Goal: Transaction & Acquisition: Purchase product/service

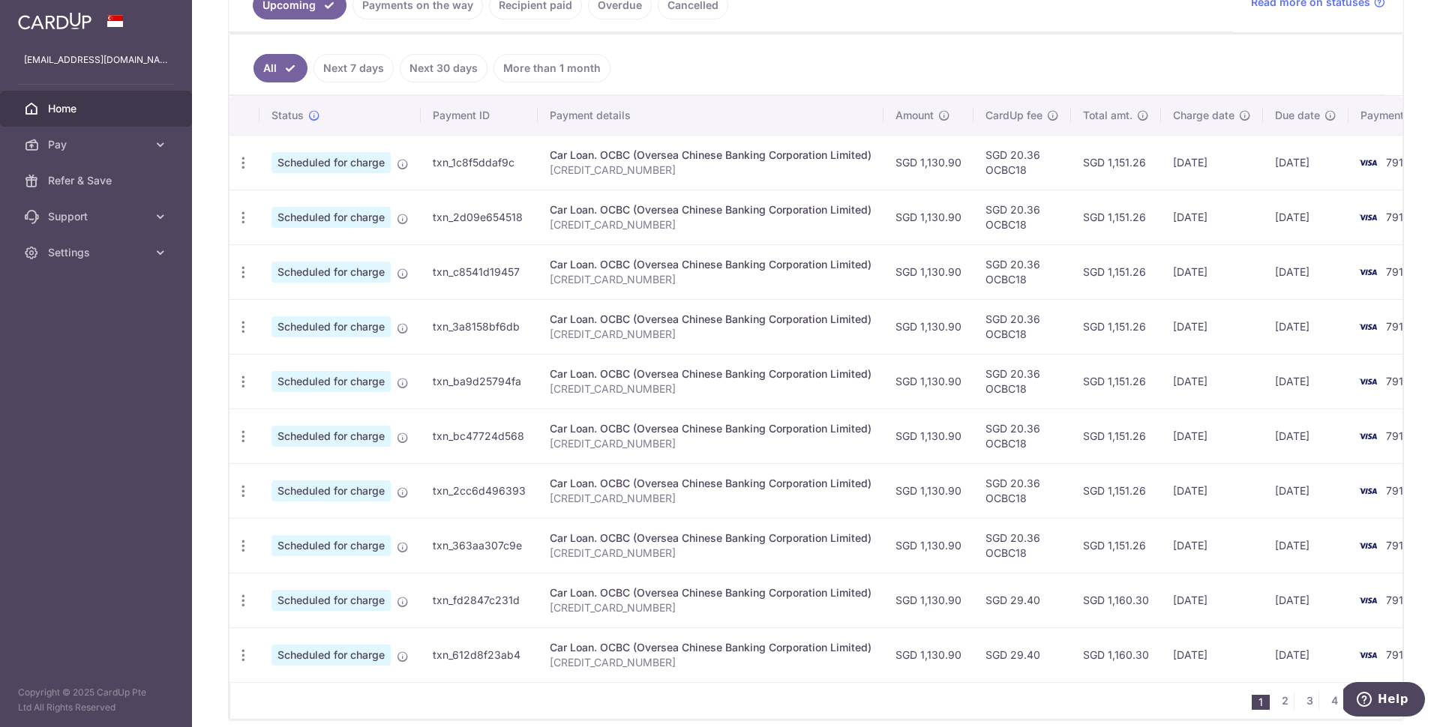
scroll to position [234, 0]
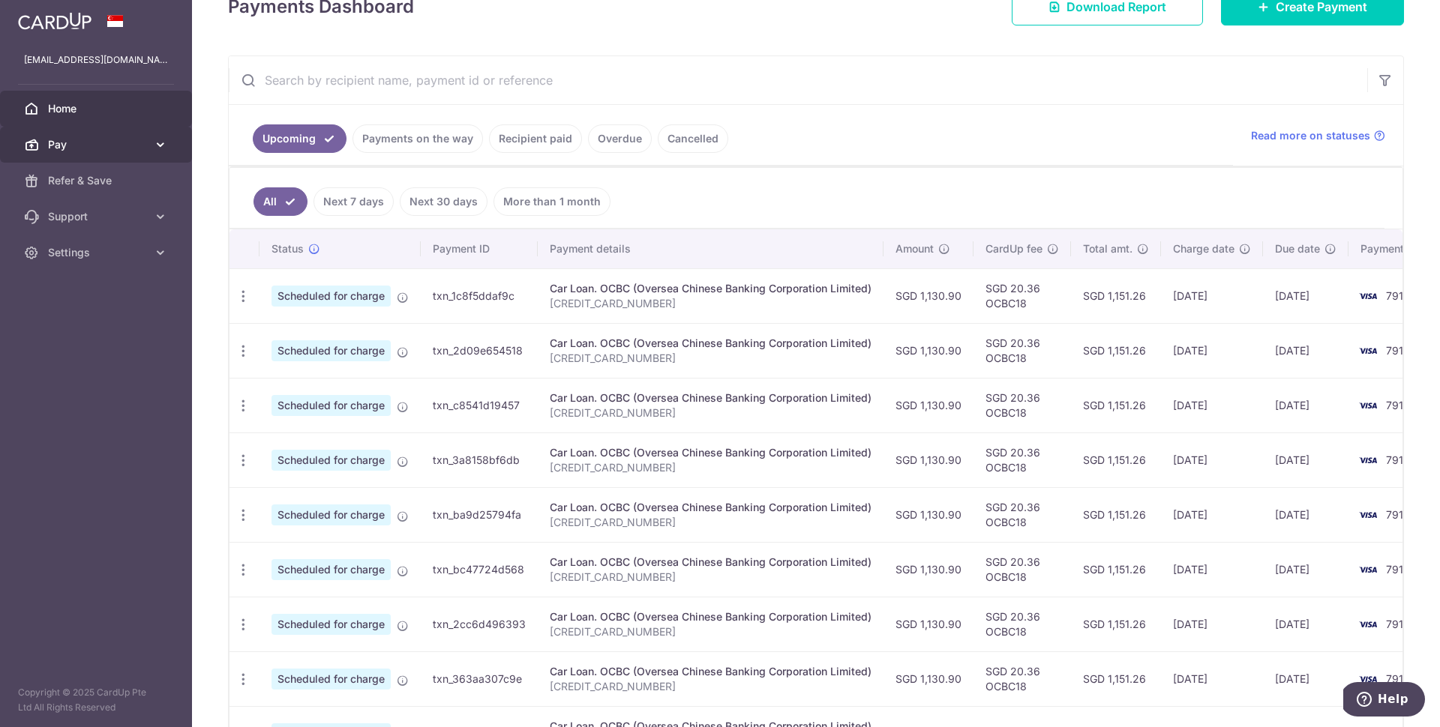
click at [113, 145] on span "Pay" at bounding box center [97, 144] width 99 height 15
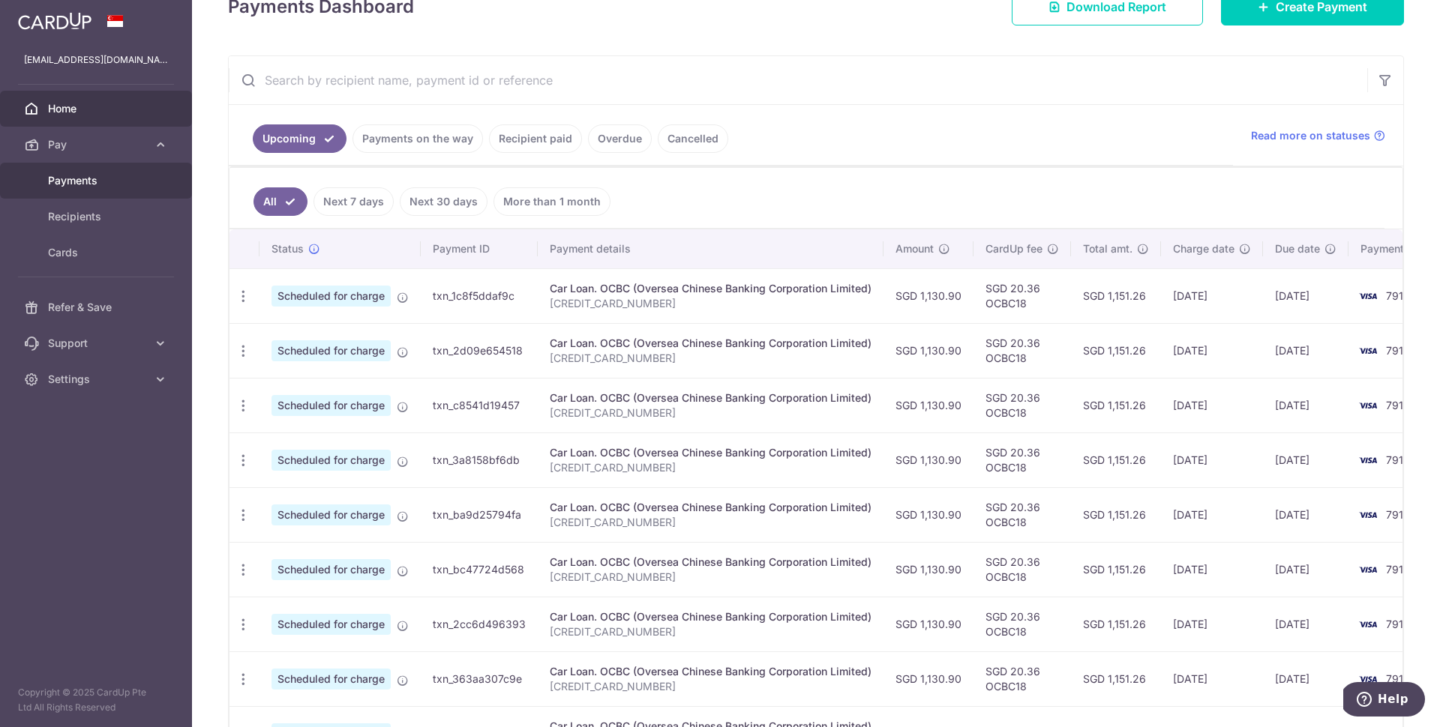
click at [89, 179] on span "Payments" at bounding box center [97, 180] width 99 height 15
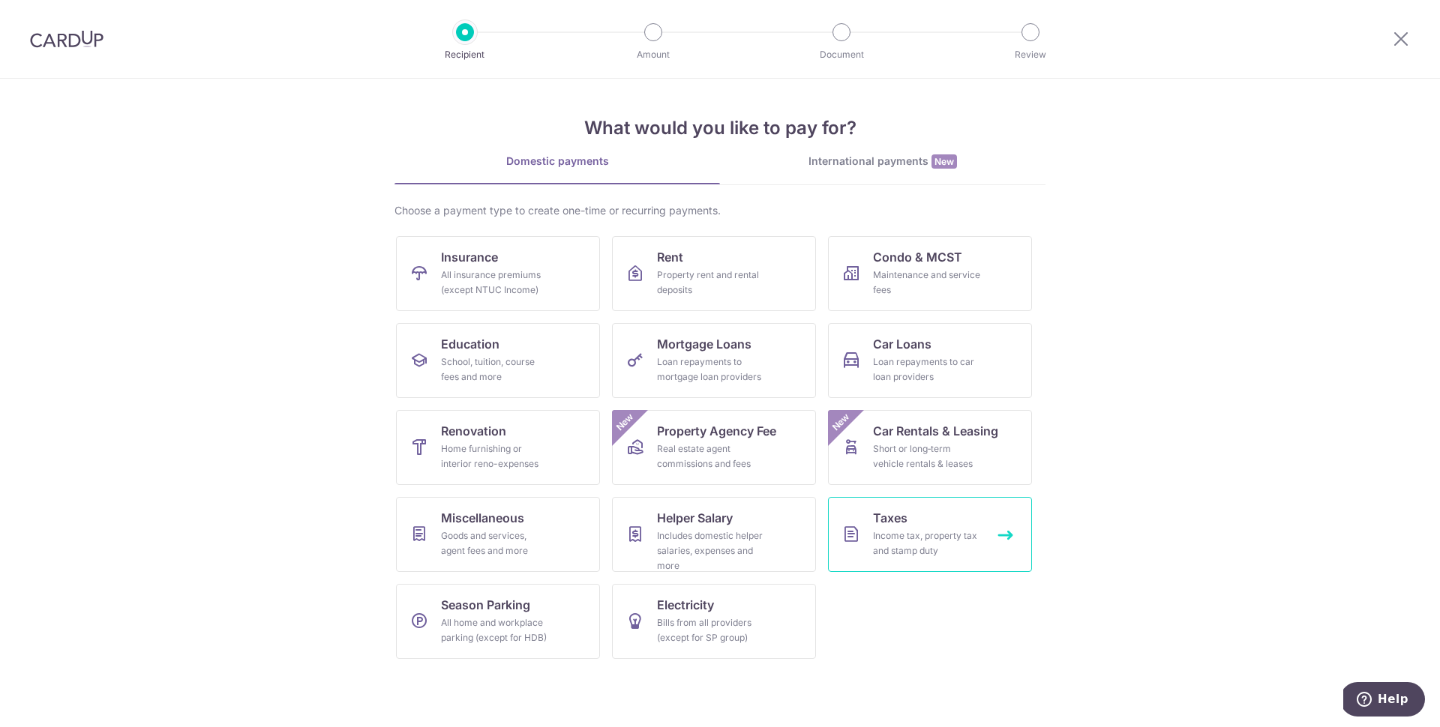
click at [917, 532] on div "Income tax, property tax and stamp duty" at bounding box center [927, 544] width 108 height 30
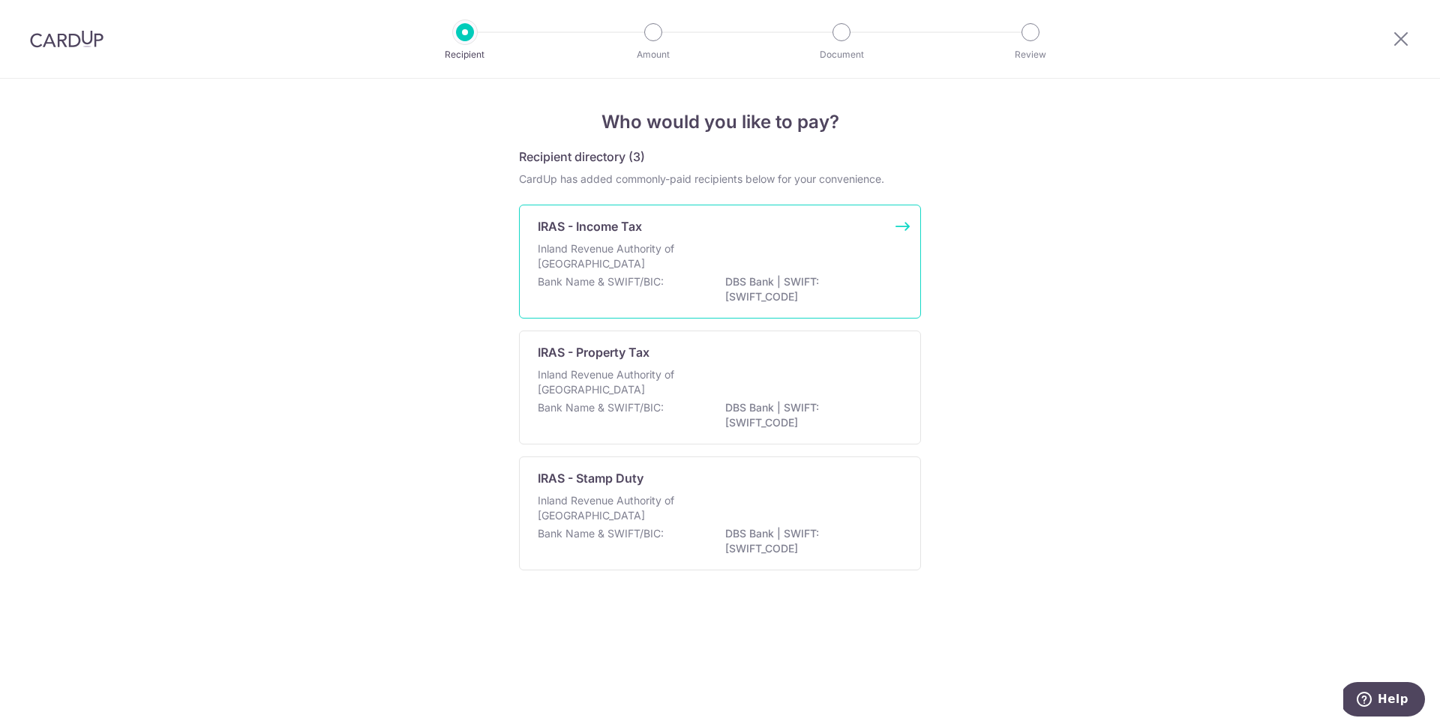
click at [846, 265] on div "Inland Revenue Authority of [GEOGRAPHIC_DATA]" at bounding box center [720, 257] width 364 height 33
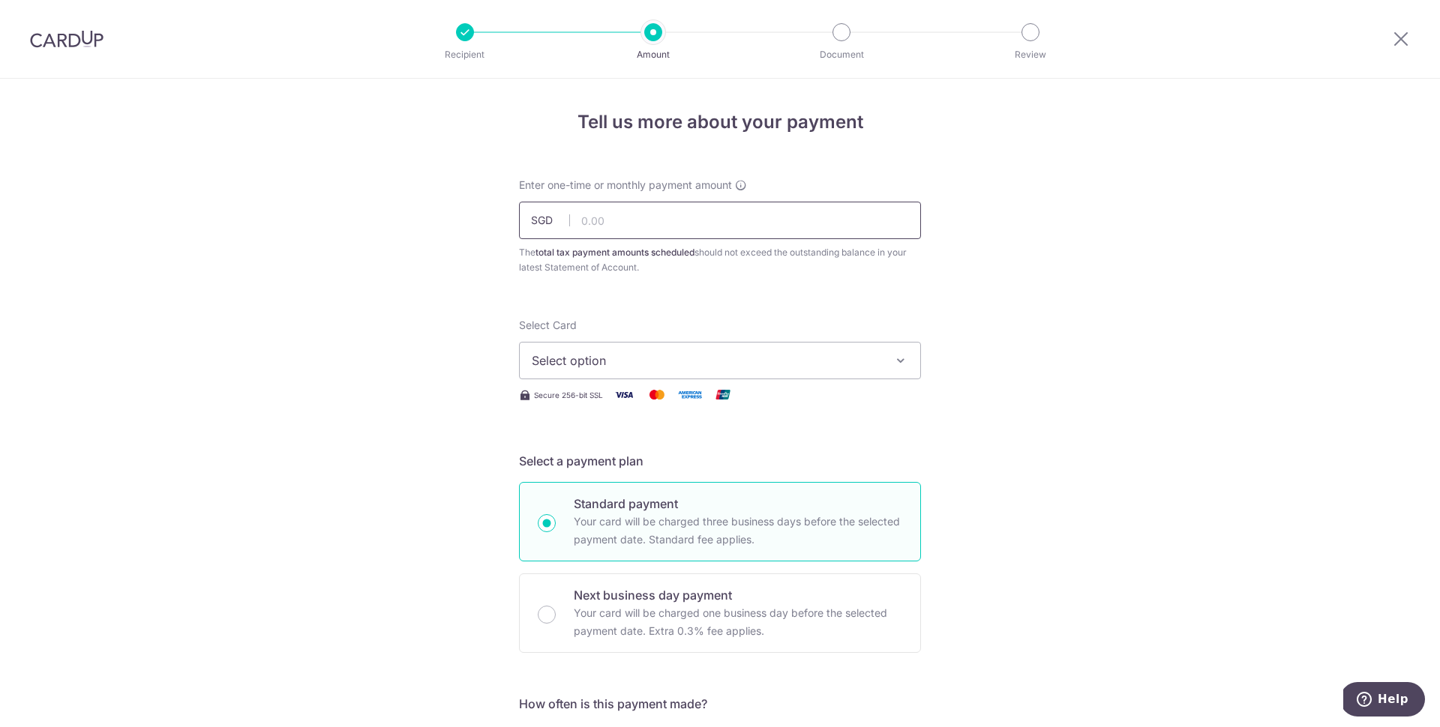
click at [589, 229] on input "text" at bounding box center [720, 220] width 402 height 37
paste input "2,221.24"
type input "2,221.24"
click at [635, 362] on span "Select option" at bounding box center [706, 361] width 349 height 18
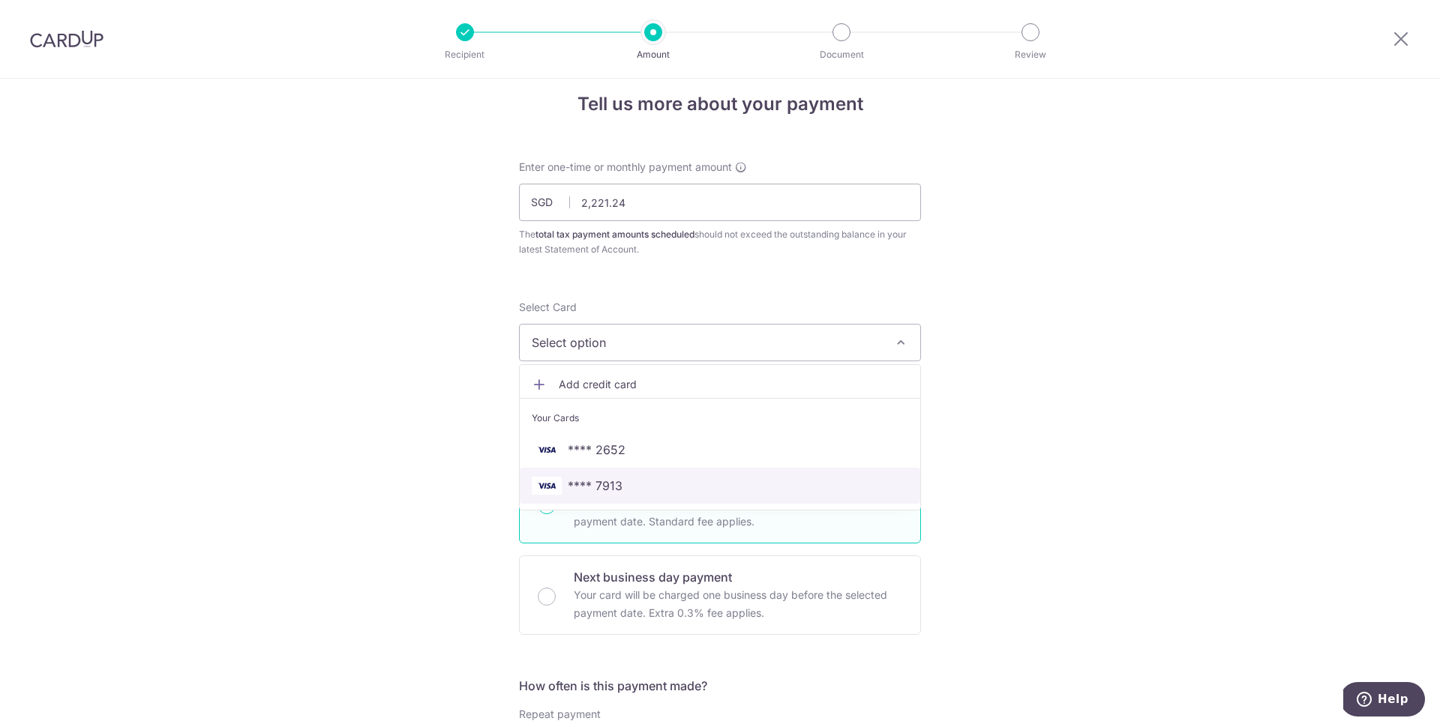
scroll to position [14, 0]
click at [637, 490] on span "**** 7913" at bounding box center [720, 490] width 376 height 18
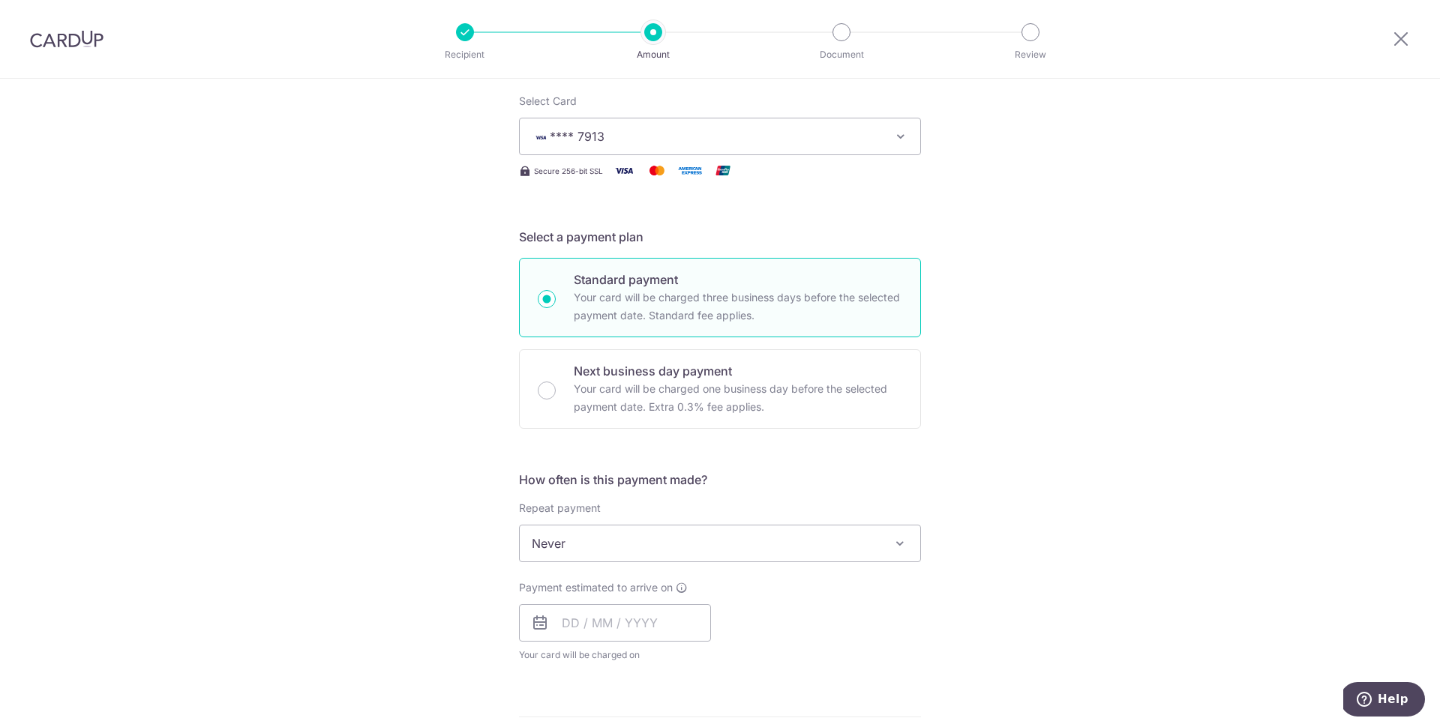
scroll to position [226, 0]
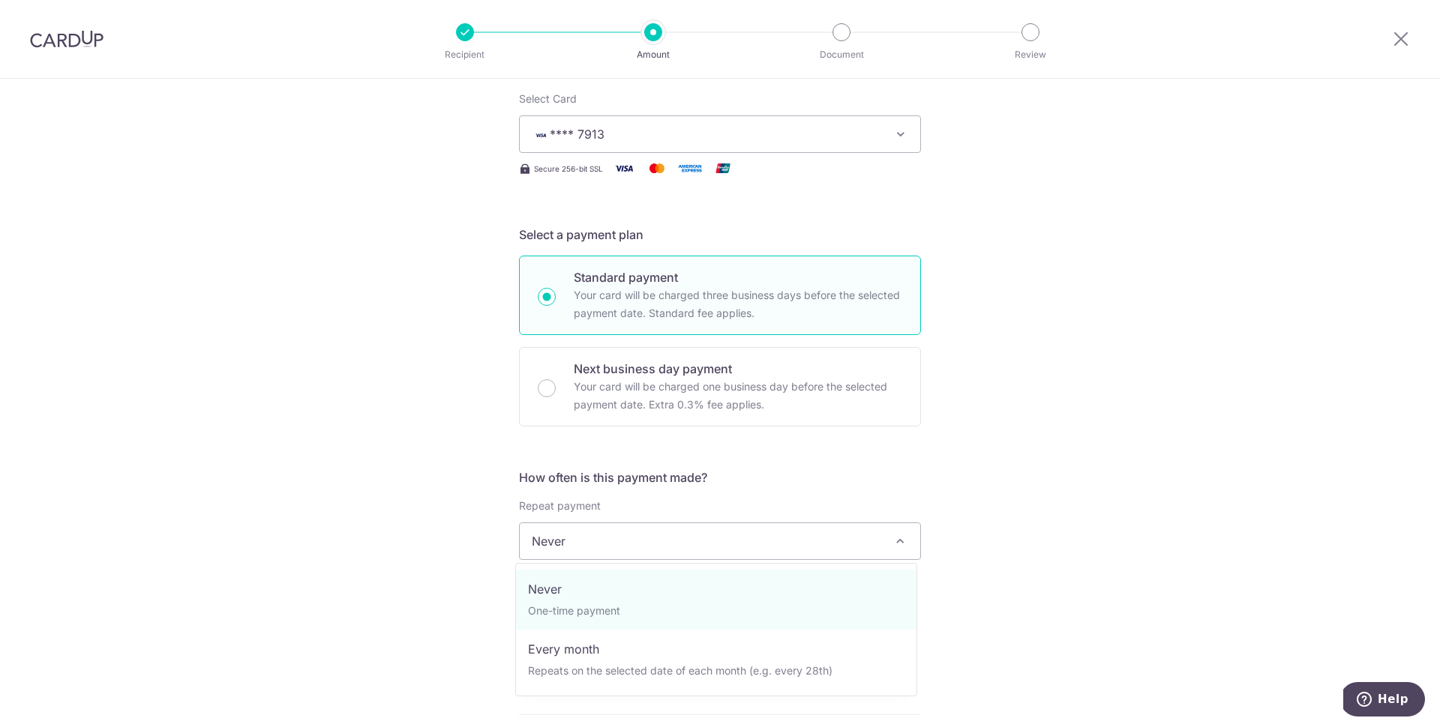
click at [614, 526] on span "Never" at bounding box center [720, 541] width 400 height 36
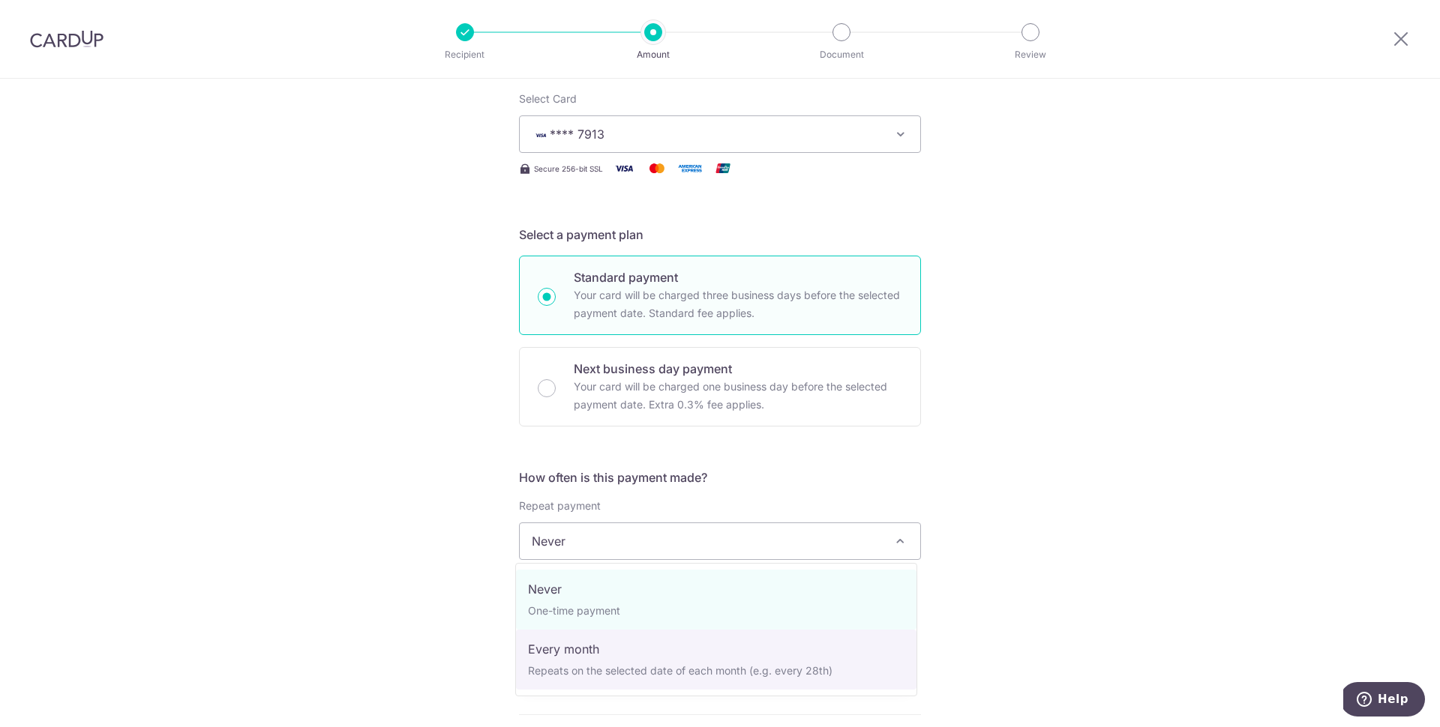
select select "3"
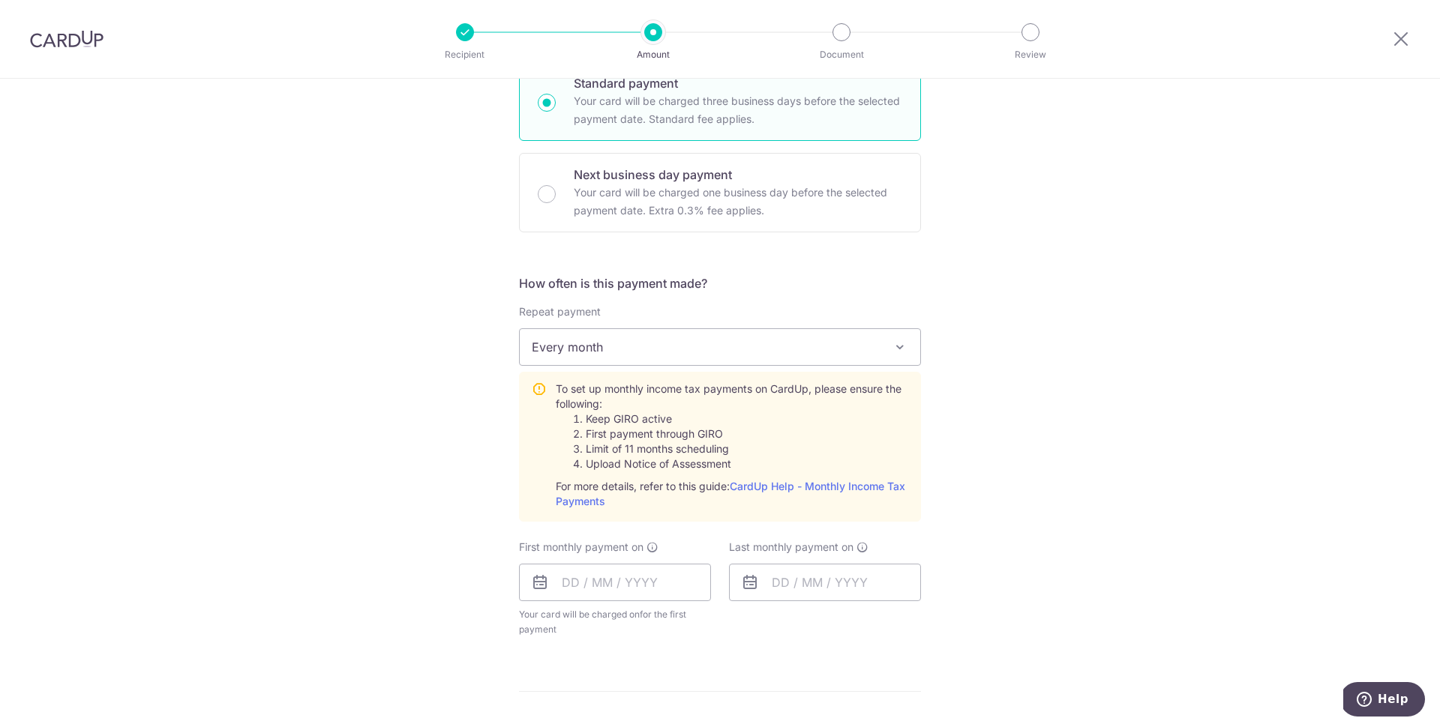
scroll to position [421, 0]
click at [649, 585] on input "text" at bounding box center [615, 581] width 192 height 37
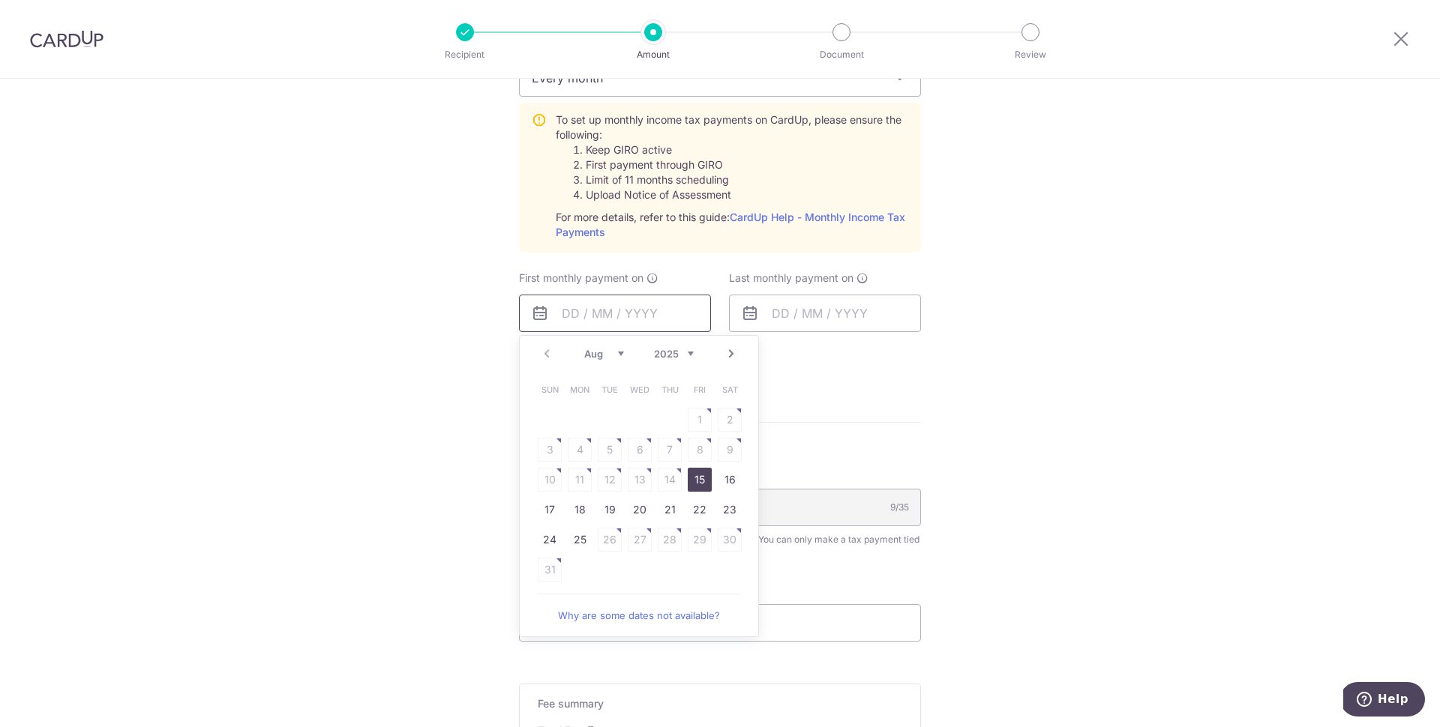
scroll to position [699, 0]
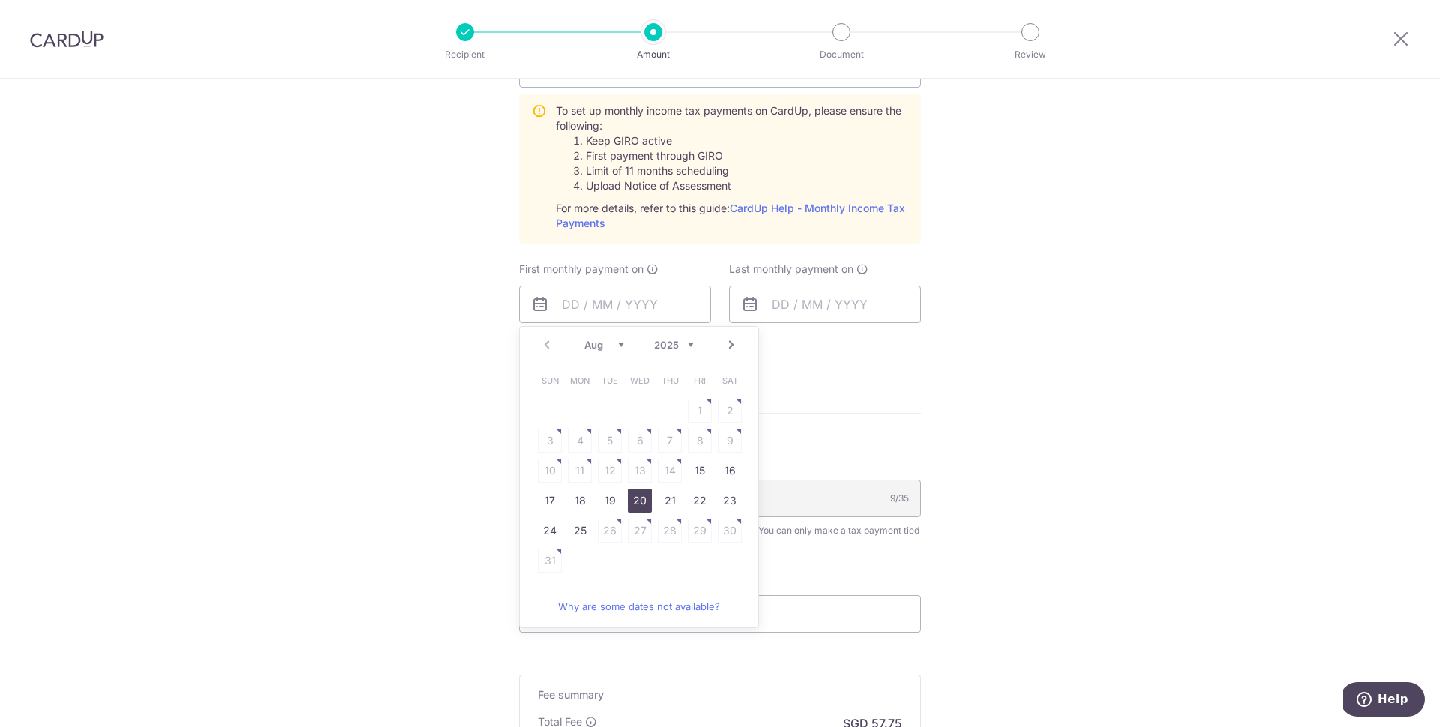
click at [635, 507] on link "20" at bounding box center [640, 501] width 24 height 24
type input "20/08/2025"
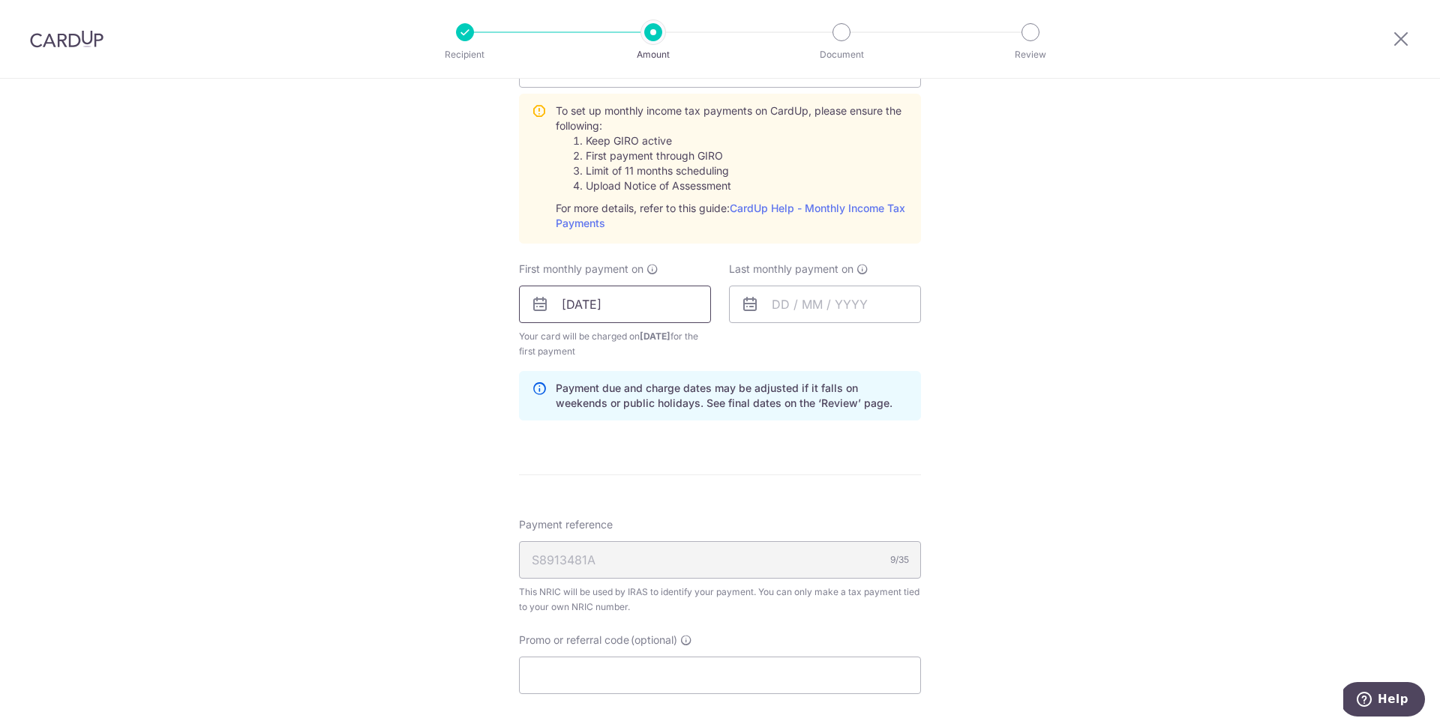
click at [686, 318] on input "20/08/2025" at bounding box center [615, 304] width 192 height 37
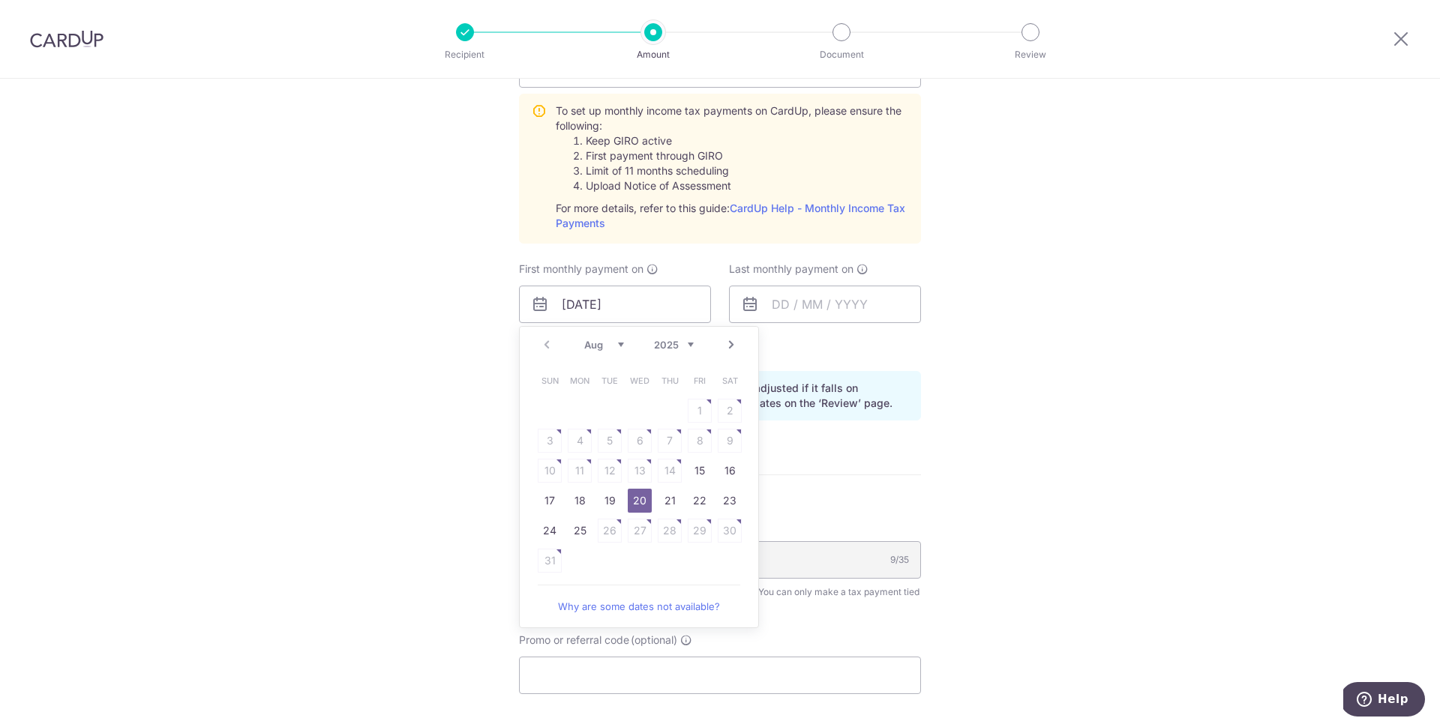
click at [732, 340] on link "Next" at bounding box center [731, 345] width 18 height 18
click at [723, 410] on table "Sun Mon Tue Wed Thu Fri Sat 1 2 3 4 5 6 7 8 9 10 11 12 13 14 15 16 17 18 19 20 …" at bounding box center [640, 456] width 210 height 180
click at [628, 571] on link "Why are some dates not available?" at bounding box center [639, 577] width 202 height 30
click at [544, 345] on link "Prev" at bounding box center [547, 345] width 18 height 18
click at [631, 503] on link "20" at bounding box center [640, 501] width 24 height 24
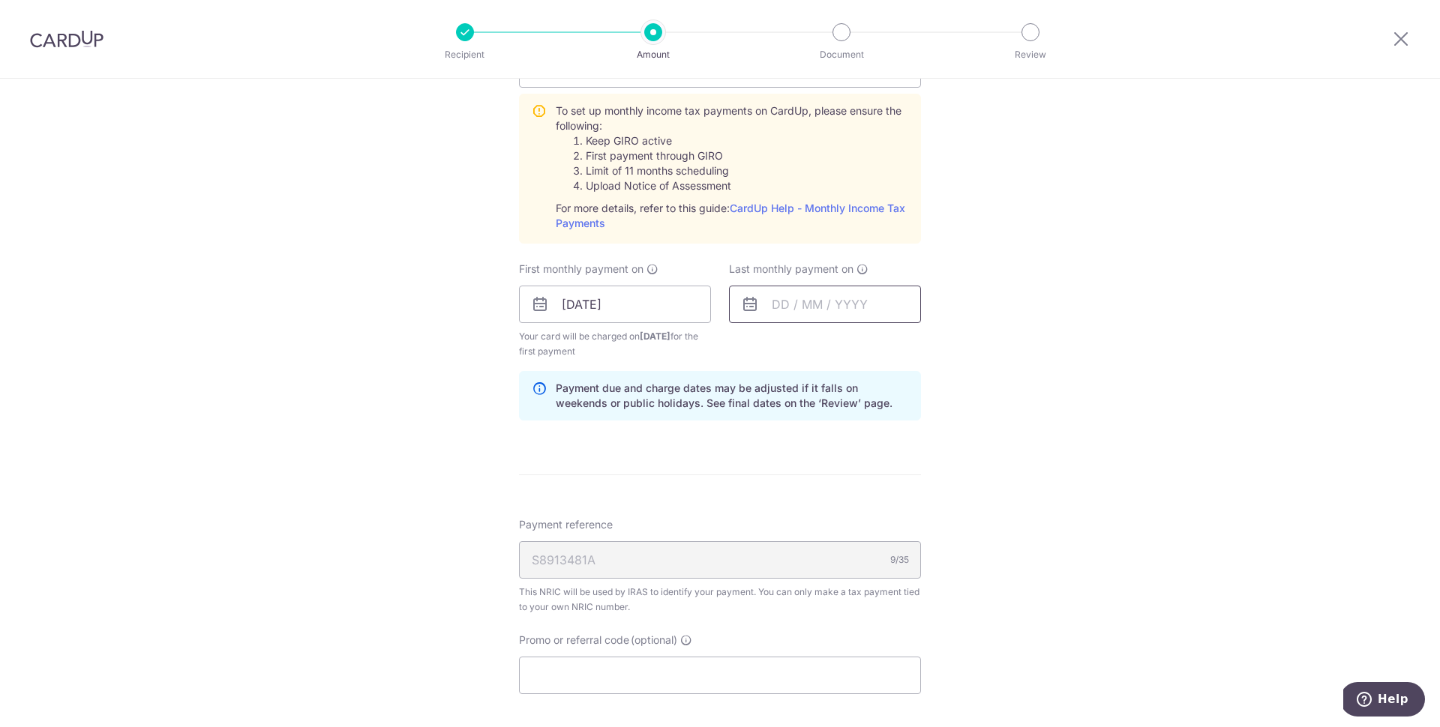
click at [763, 307] on input "text" at bounding box center [825, 304] width 192 height 37
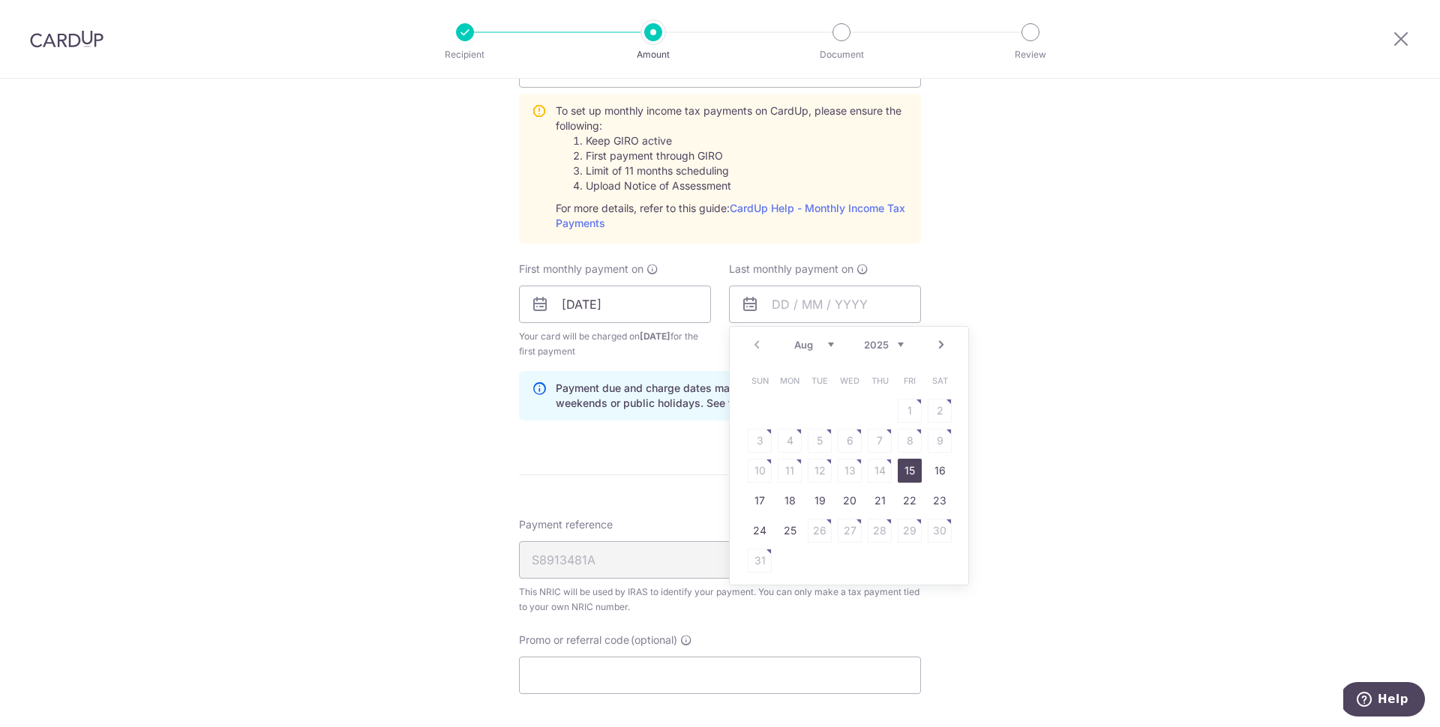
click at [932, 340] on link "Next" at bounding box center [941, 345] width 18 height 18
click at [932, 341] on link "Next" at bounding box center [941, 345] width 18 height 18
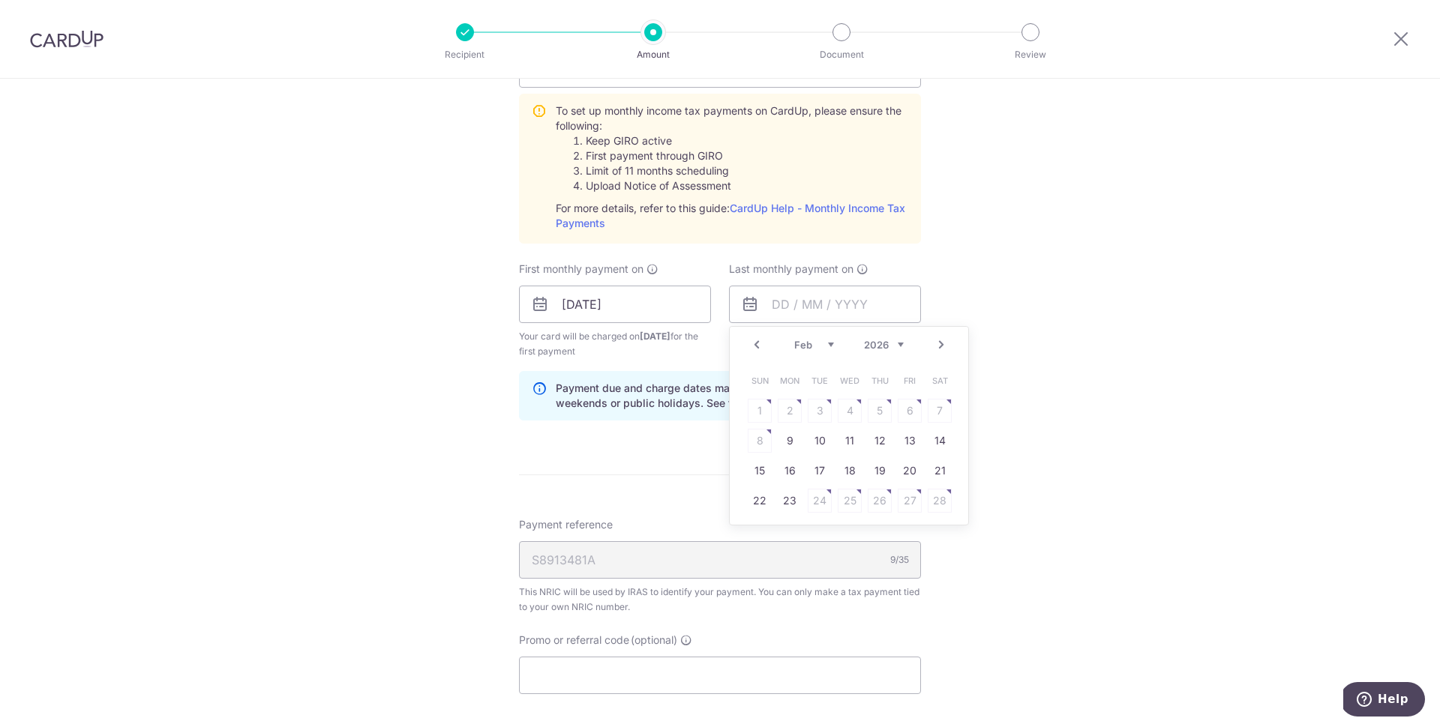
click at [932, 341] on link "Next" at bounding box center [941, 345] width 18 height 18
click at [766, 335] on div "Prev Next Jan Feb Mar Apr May Jun Jul Aug Sep 2025 2026" at bounding box center [849, 345] width 238 height 36
click at [757, 340] on link "Prev" at bounding box center [757, 345] width 18 height 18
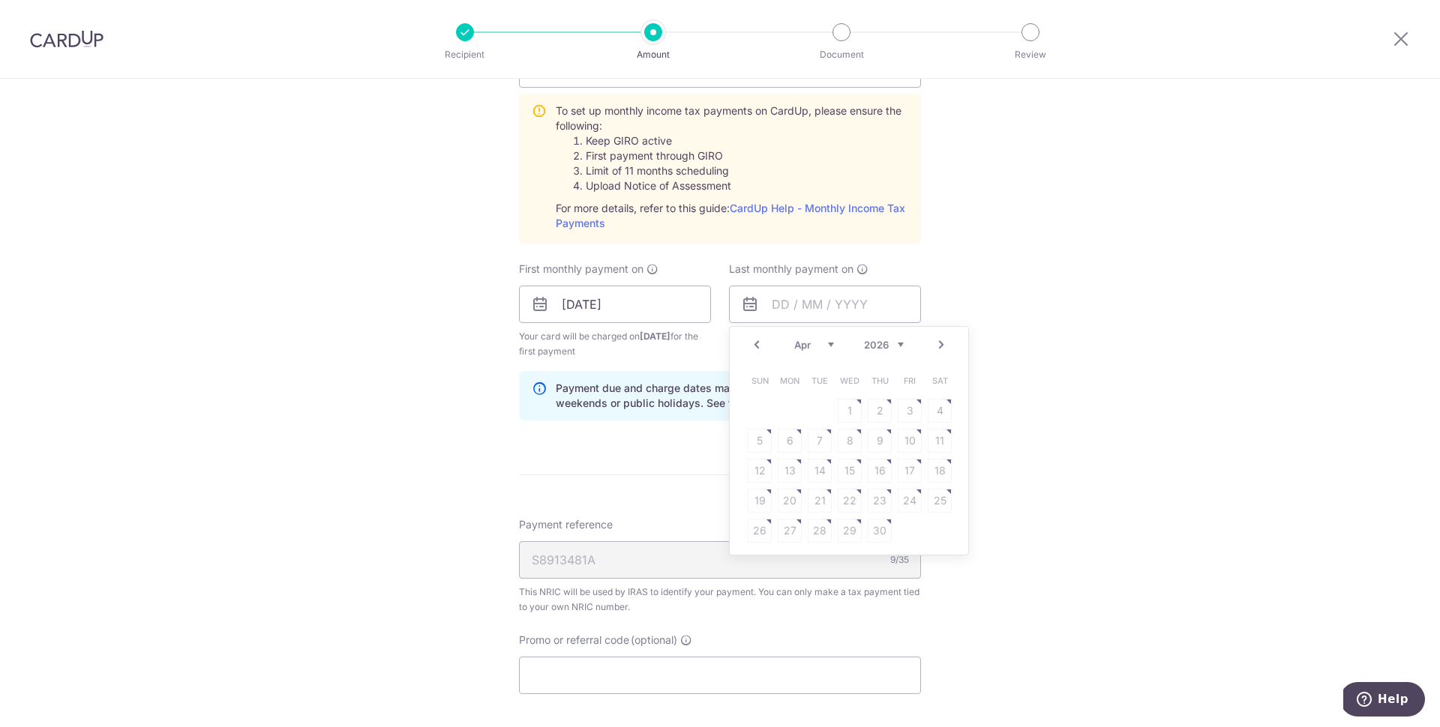
click at [754, 353] on link "Prev" at bounding box center [757, 345] width 18 height 18
click at [901, 468] on link "20" at bounding box center [910, 471] width 24 height 24
type input "20/03/2026"
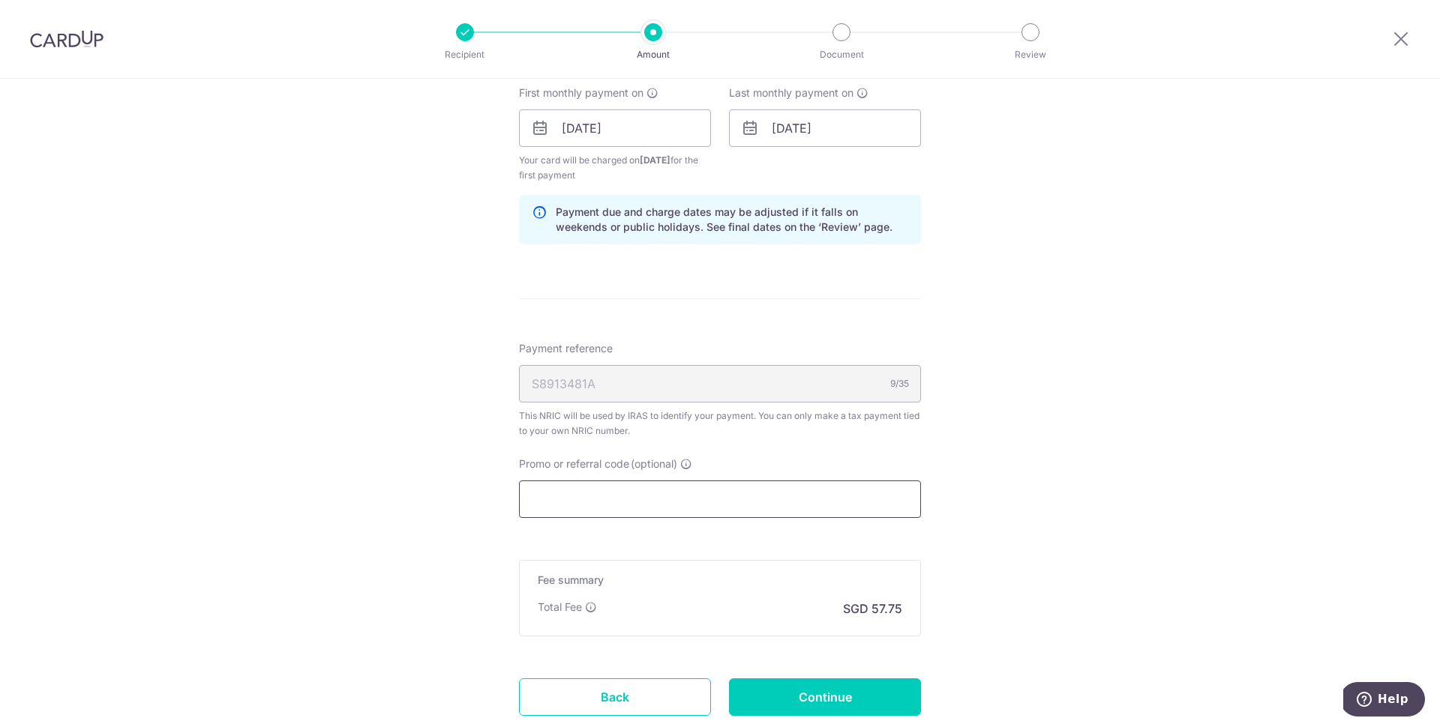
scroll to position [907, 0]
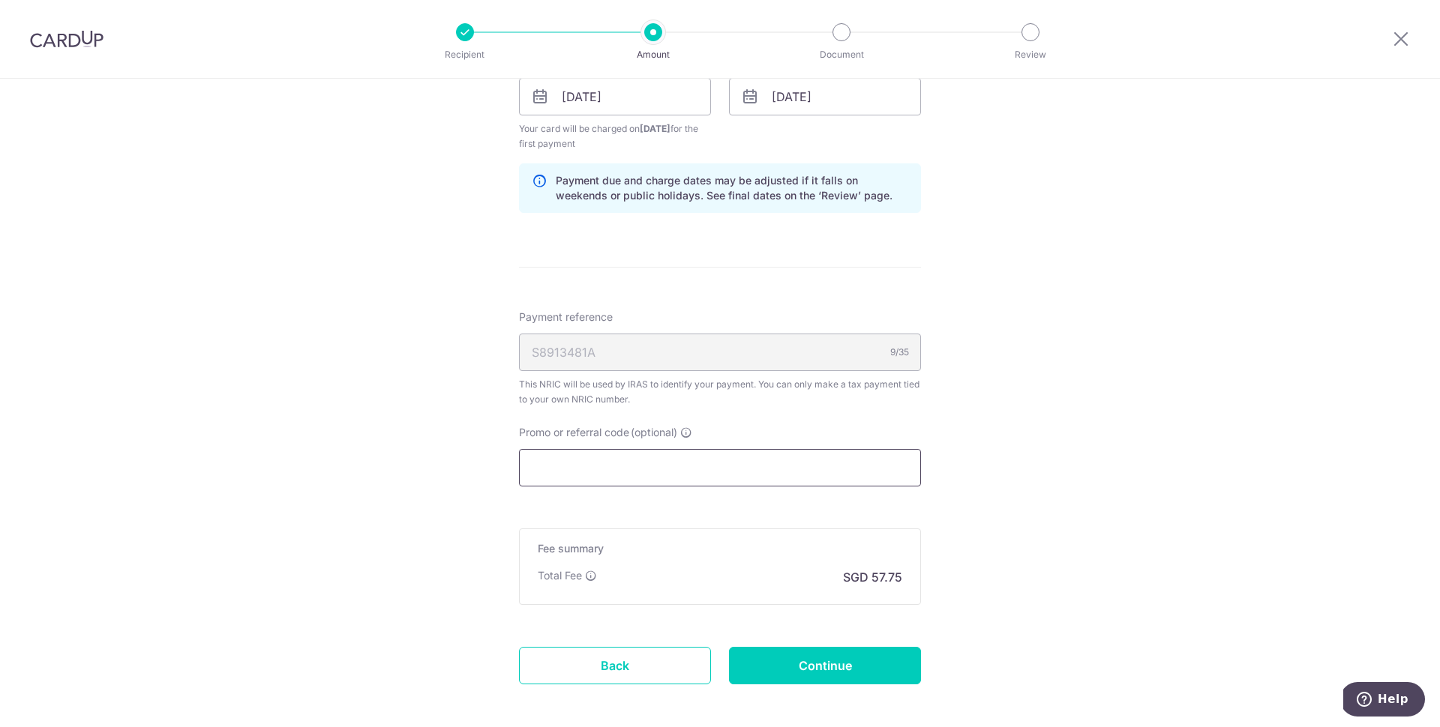
click at [629, 481] on input "Promo or referral code (optional)" at bounding box center [720, 467] width 402 height 37
paste input "OCBCTAX173"
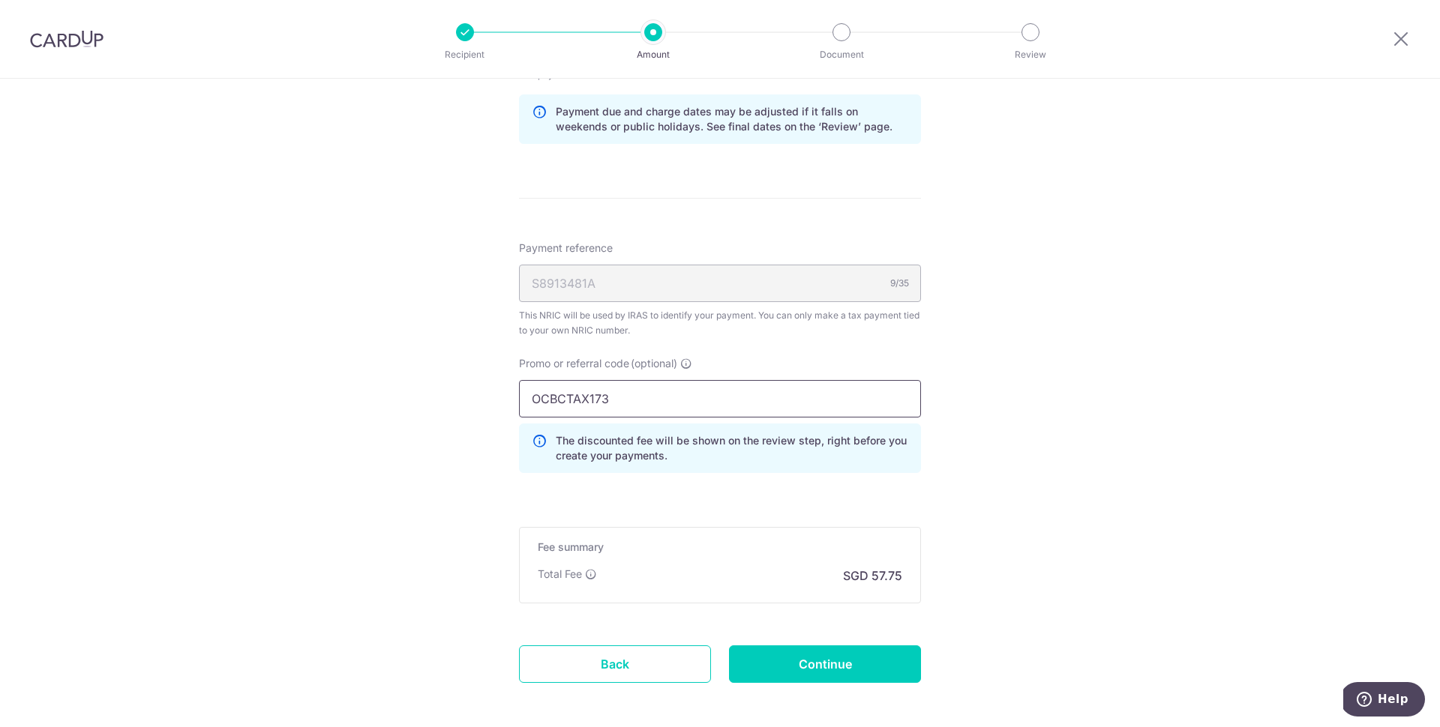
scroll to position [1044, 0]
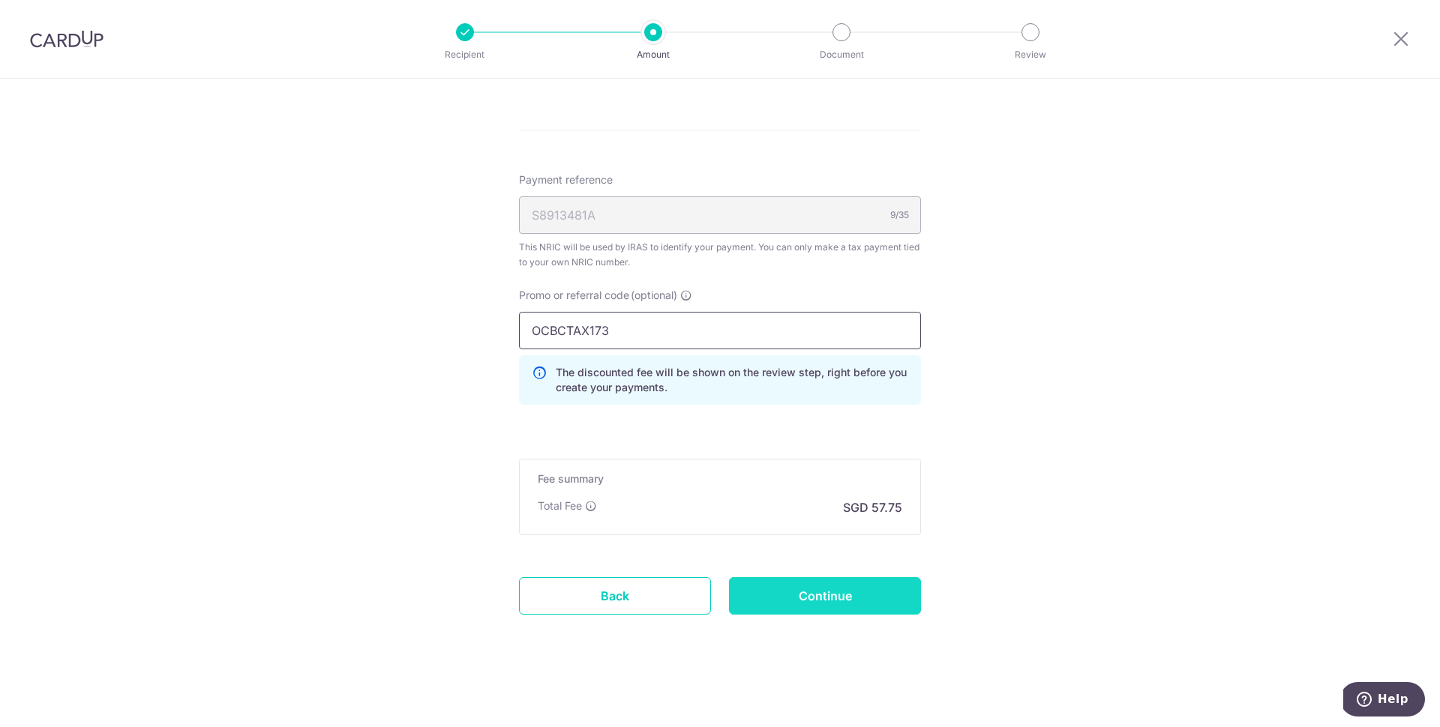
type input "OCBCTAX173"
click at [811, 593] on input "Continue" at bounding box center [825, 595] width 192 height 37
type input "Create Schedule"
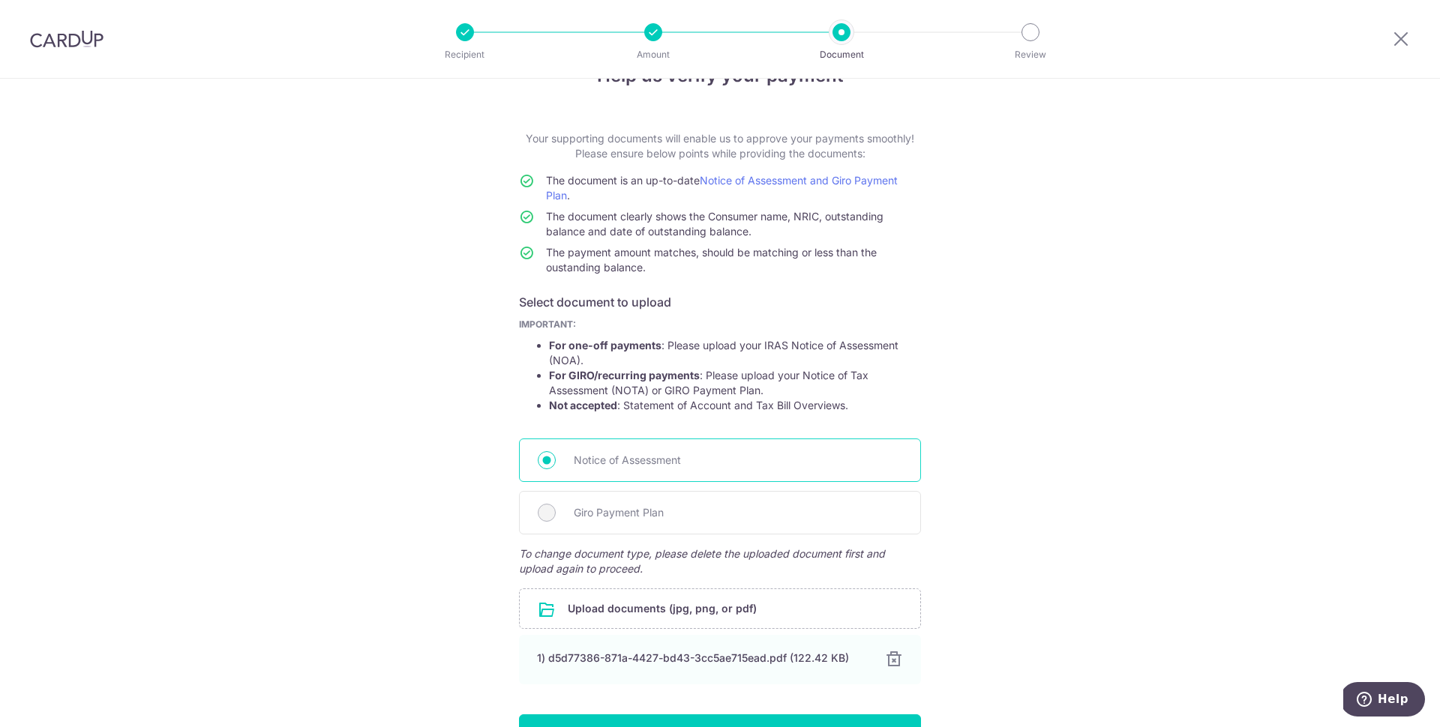
scroll to position [52, 0]
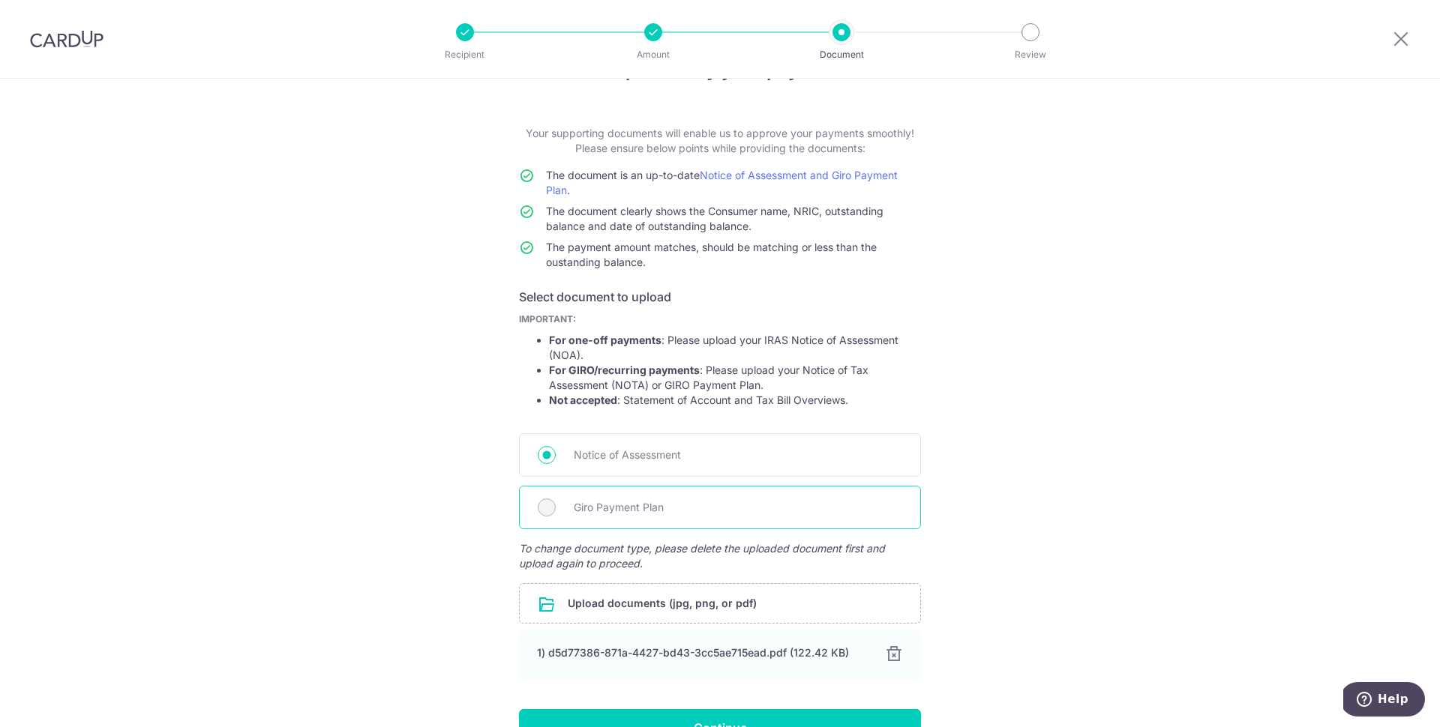
click at [697, 516] on span "Giro Payment Plan" at bounding box center [738, 508] width 328 height 18
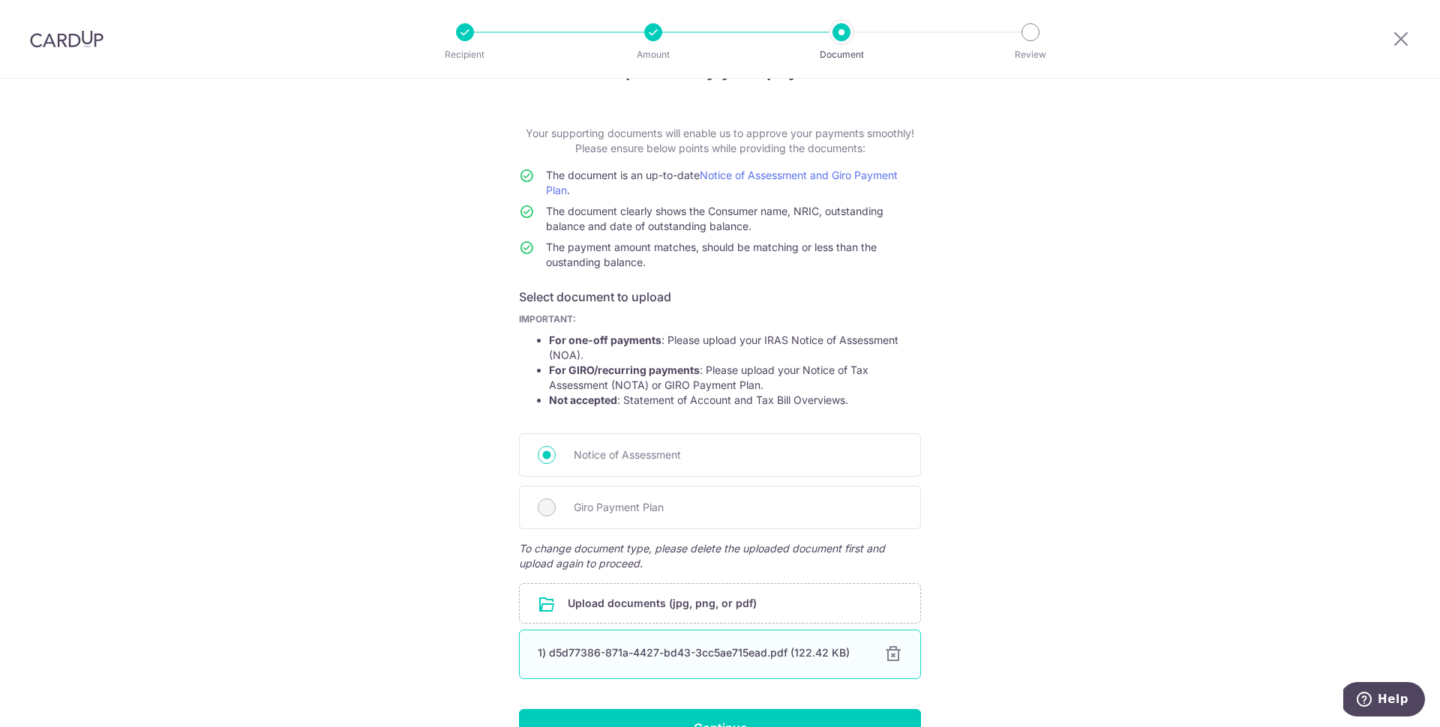
click at [884, 649] on div at bounding box center [893, 655] width 18 height 18
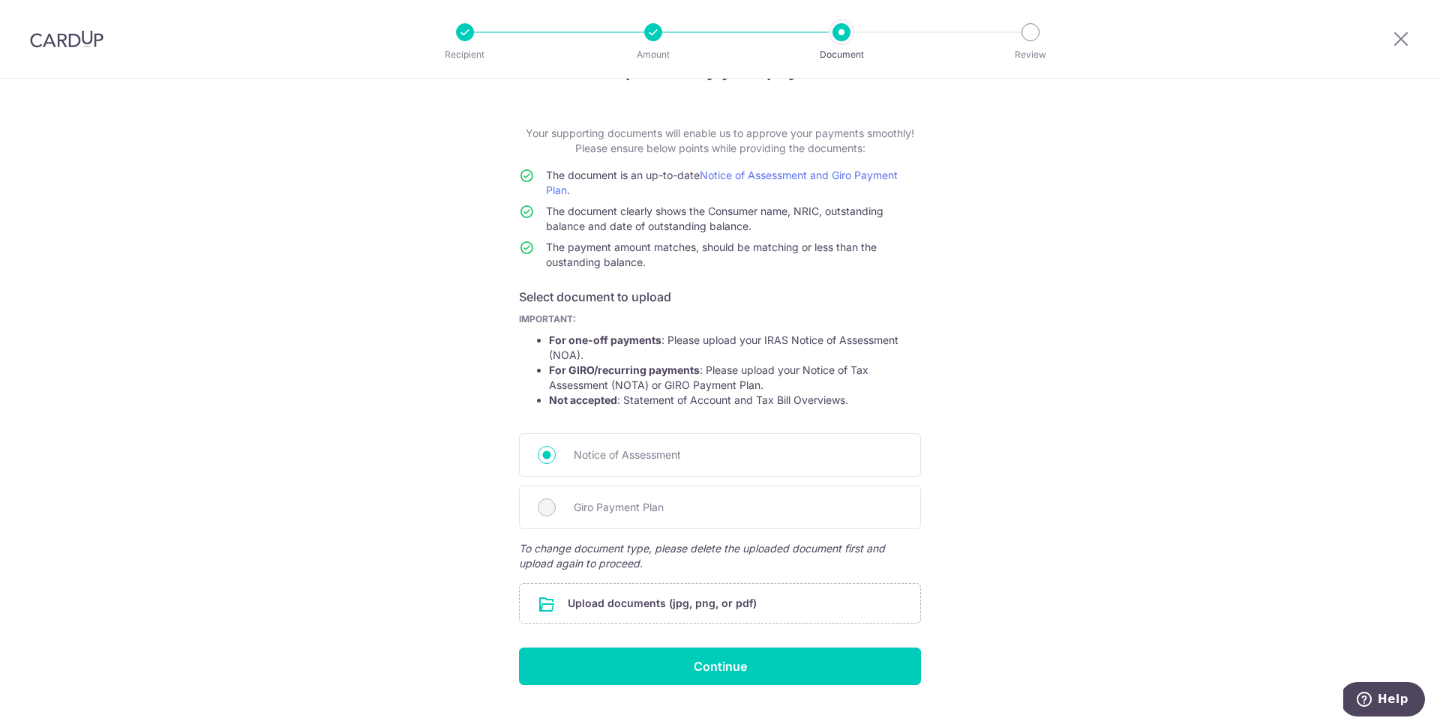
scroll to position [38, 0]
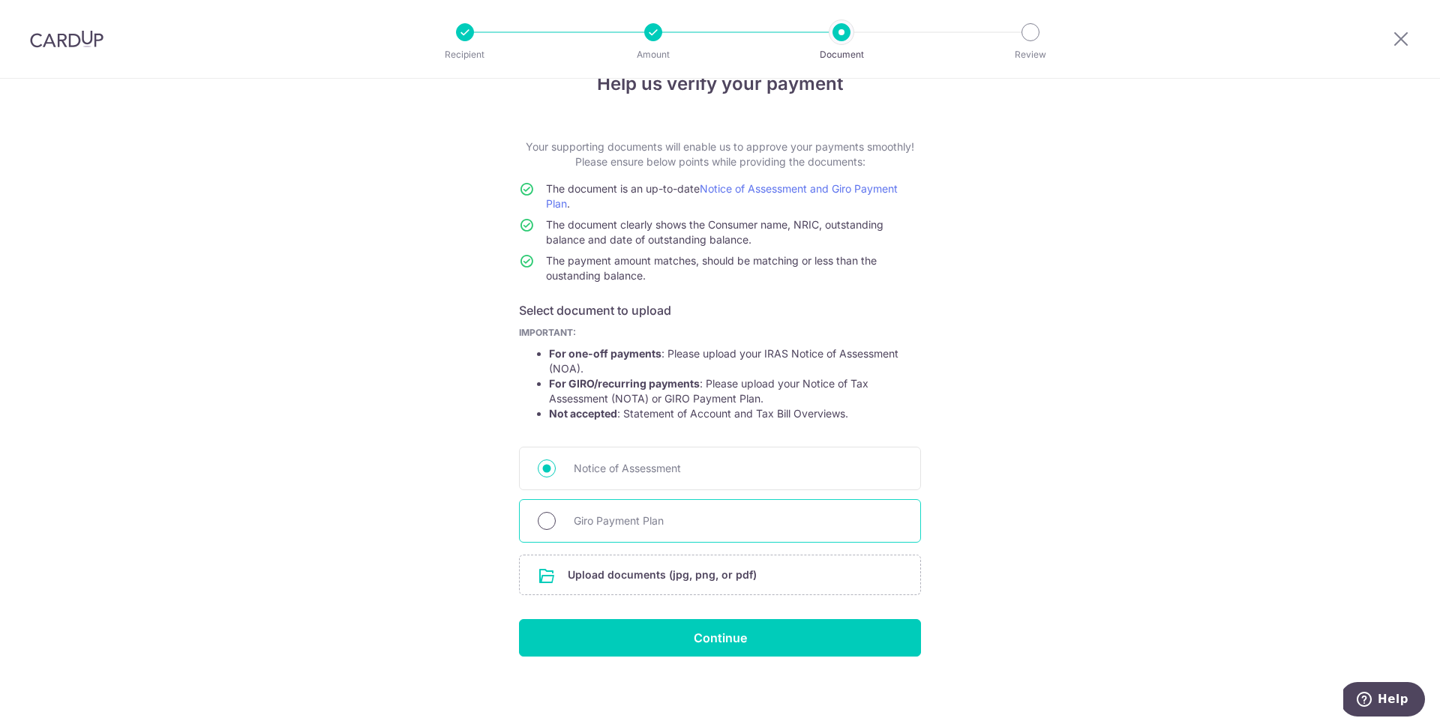
click at [541, 526] on input "Giro Payment Plan" at bounding box center [547, 521] width 18 height 18
radio input "true"
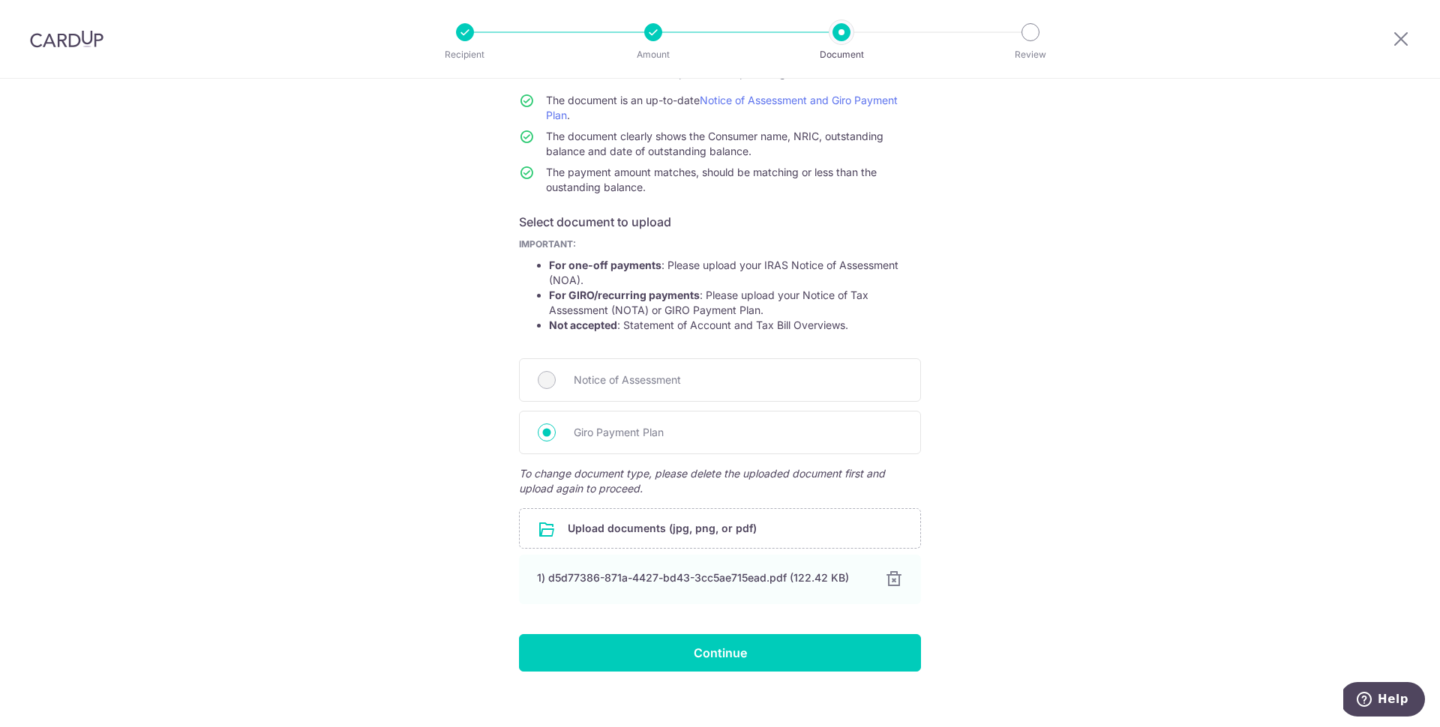
scroll to position [142, 0]
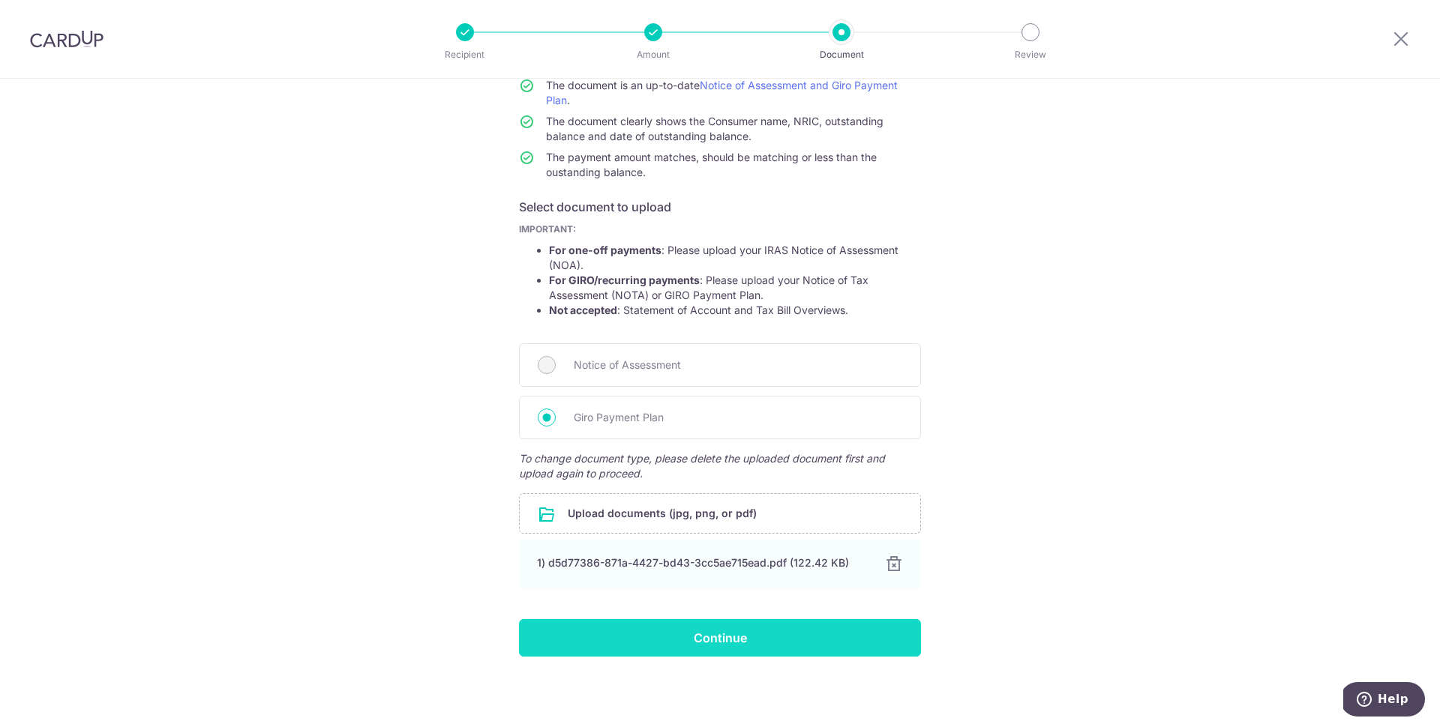
click at [667, 643] on input "Continue" at bounding box center [720, 637] width 402 height 37
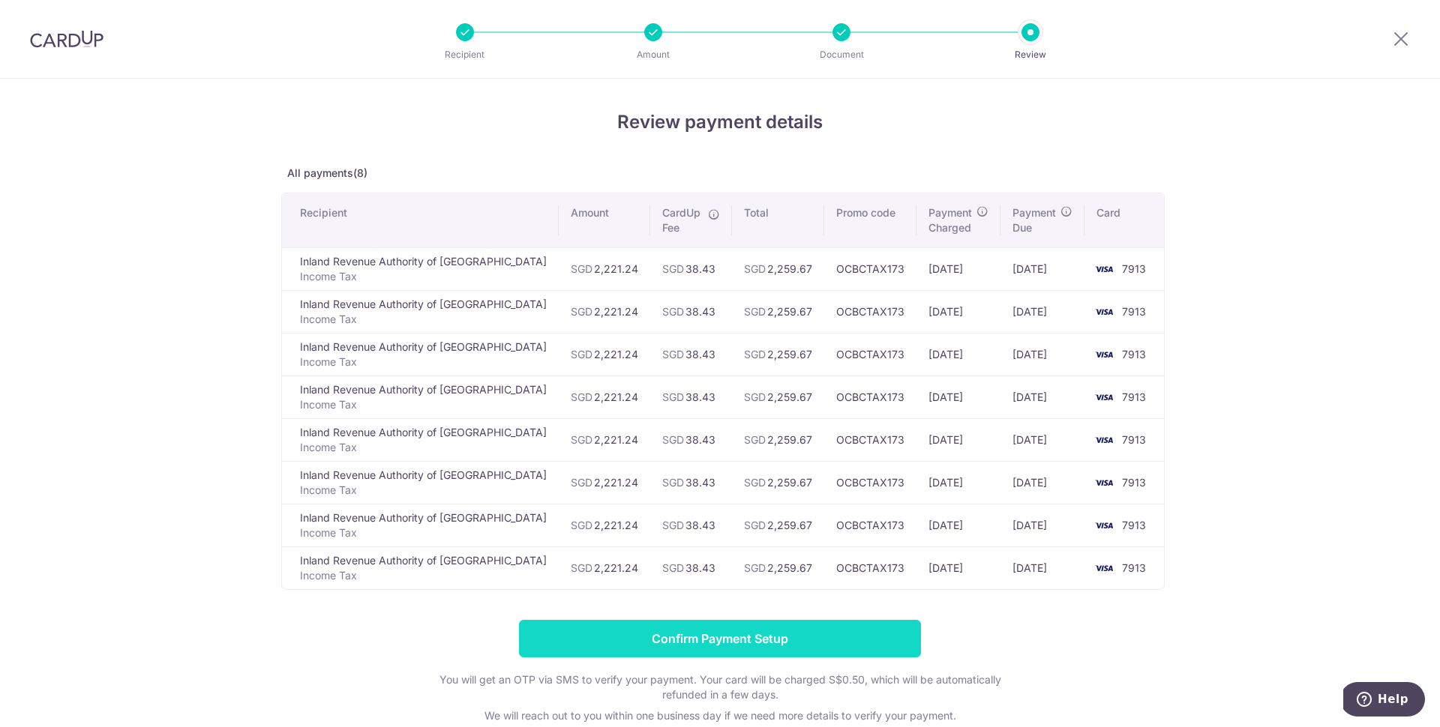
click at [667, 640] on input "Confirm Payment Setup" at bounding box center [720, 638] width 402 height 37
